Goal: Information Seeking & Learning: Learn about a topic

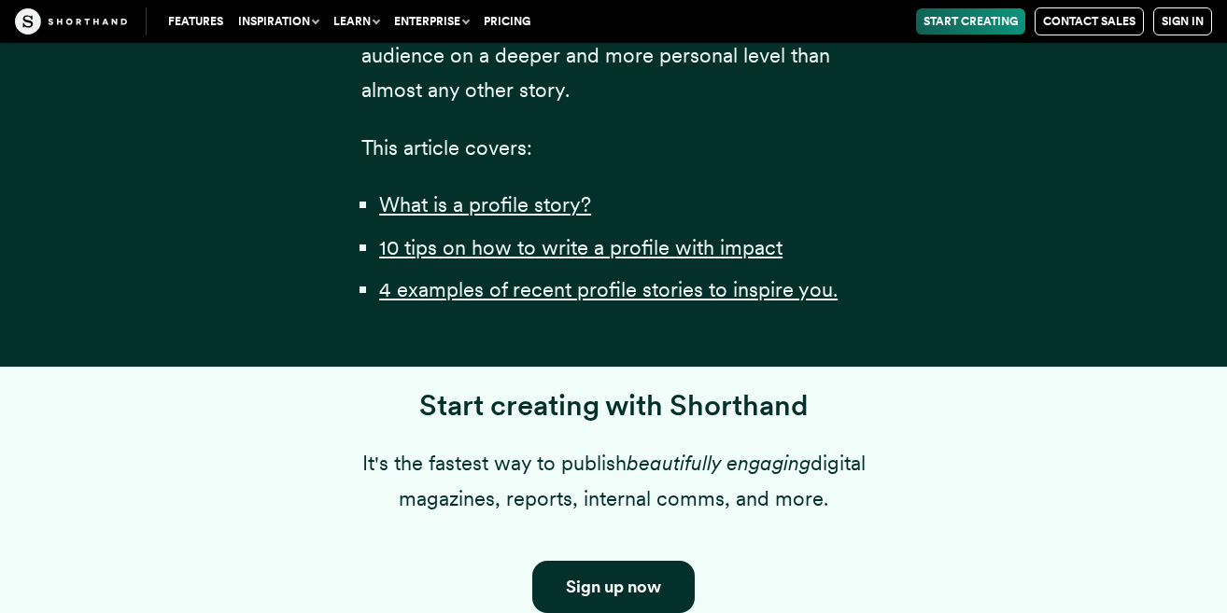
scroll to position [1405, 0]
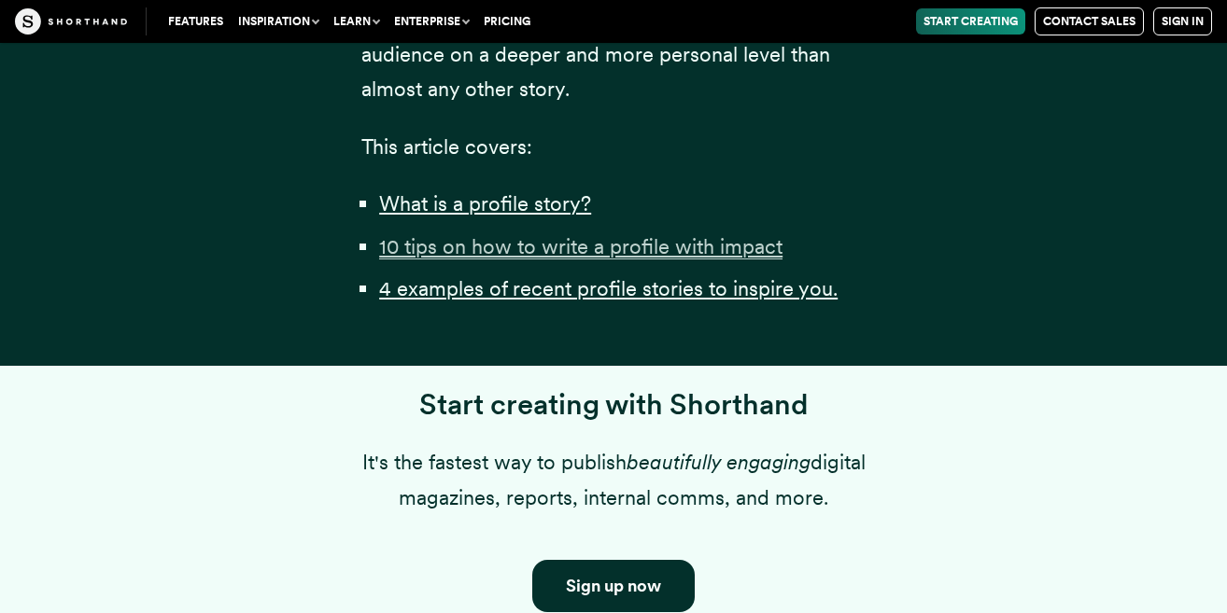
click at [489, 259] on u "10 tips on how to write a profile with impact" at bounding box center [580, 246] width 403 height 24
click at [487, 301] on u "4 examples of recent profile stories to inspire you." at bounding box center [608, 288] width 458 height 24
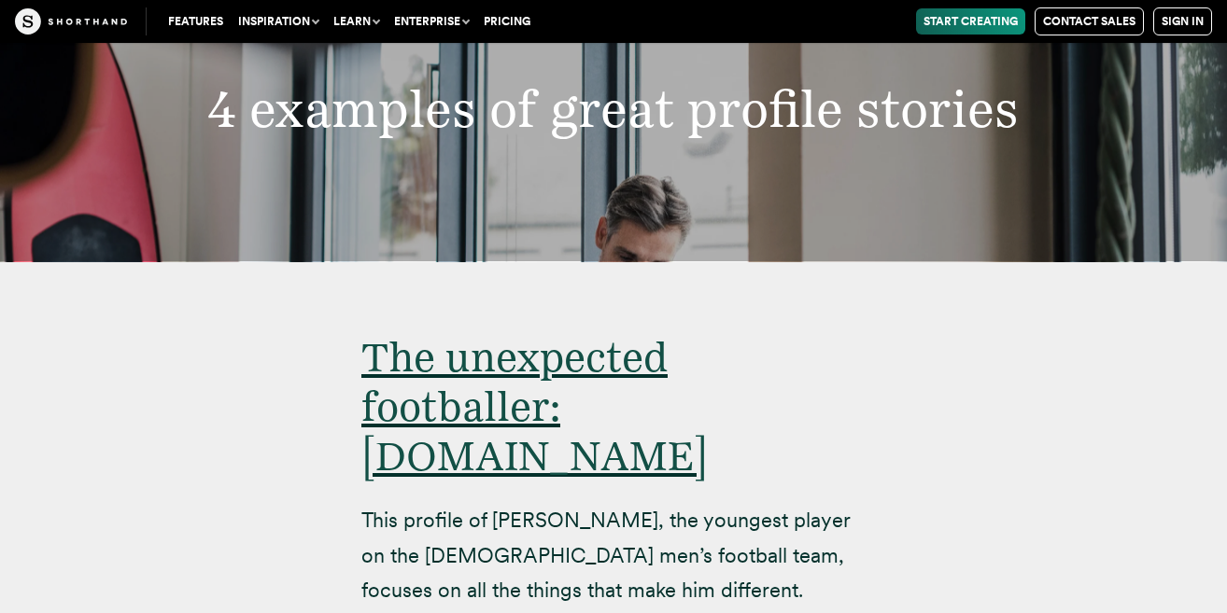
scroll to position [11647, 0]
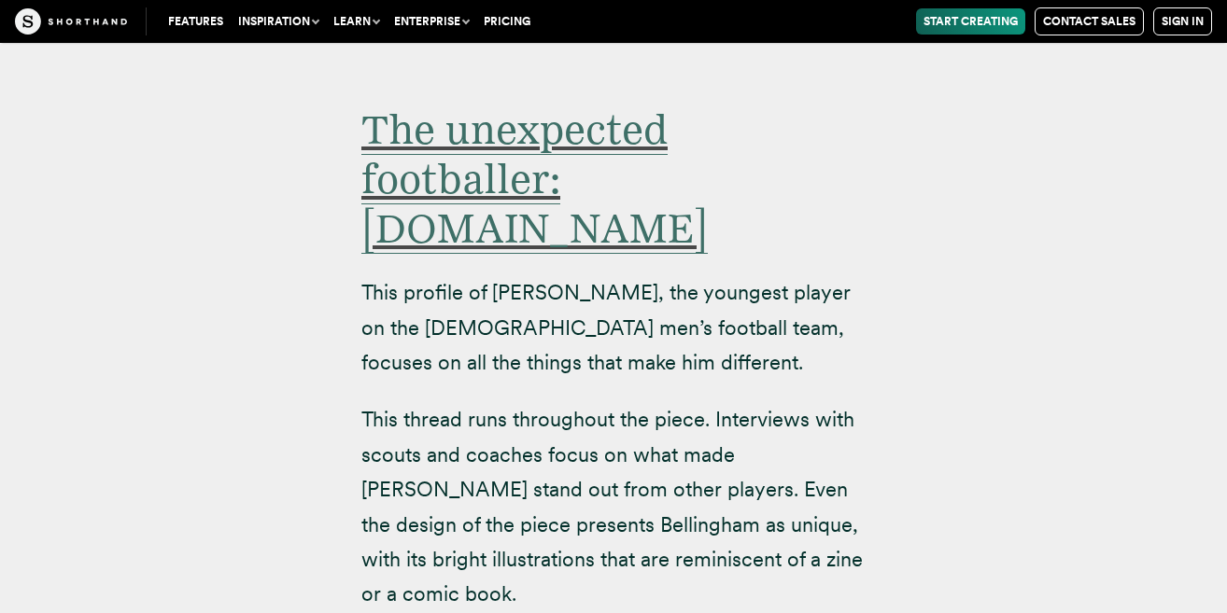
click at [533, 107] on span "The unexpected footballer: [DOMAIN_NAME]" at bounding box center [534, 179] width 346 height 149
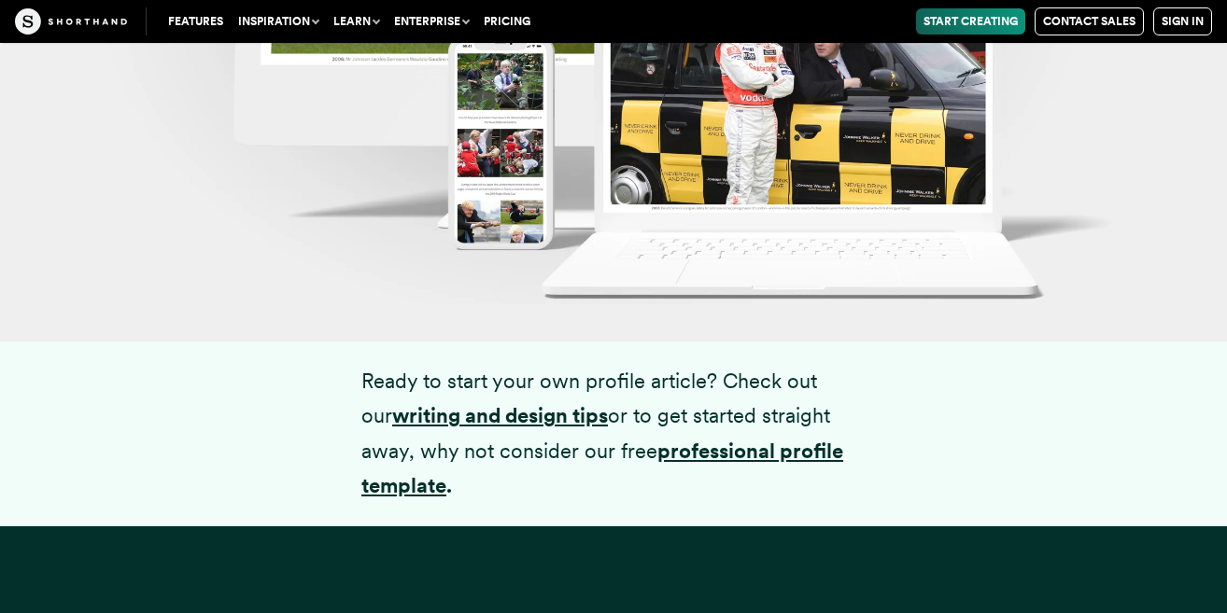
scroll to position [19153, 0]
